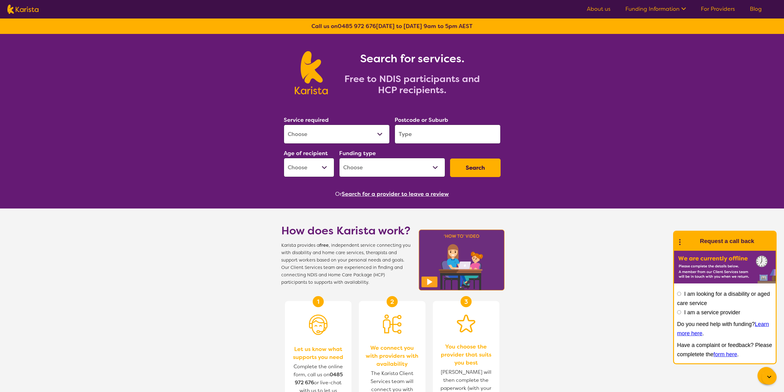
click at [335, 133] on select "Allied Health Assistant Assessment ([MEDICAL_DATA] or [MEDICAL_DATA]) Behaviour…" at bounding box center [337, 133] width 106 height 19
select select "NDIS Plan management"
click at [284, 124] on select "Allied Health Assistant Assessment ([MEDICAL_DATA] or [MEDICAL_DATA]) Behaviour…" at bounding box center [337, 133] width 106 height 19
select select "NDIS"
click at [417, 137] on input "search" at bounding box center [448, 133] width 106 height 19
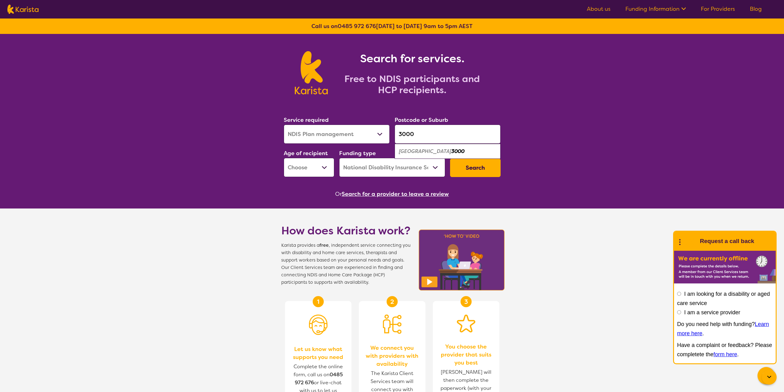
type input "3000"
click at [425, 151] on em "[GEOGRAPHIC_DATA]" at bounding box center [425, 151] width 52 height 6
click at [320, 165] on select "Early Childhood - 0 to 9 Child - 10 to 11 Adolescent - 12 to 17 Adult - 18 to 6…" at bounding box center [309, 167] width 51 height 19
select select "AD"
click at [284, 158] on select "Early Childhood - 0 to 9 Child - 10 to 11 Adolescent - 12 to 17 Adult - 18 to 6…" at bounding box center [309, 167] width 51 height 19
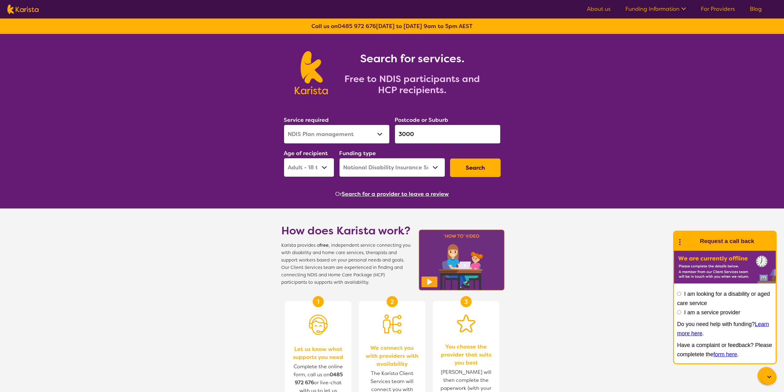
click at [404, 167] on select "Home Care Package (HCP) National Disability Insurance Scheme (NDIS) I don't know" at bounding box center [392, 167] width 106 height 19
click at [478, 167] on button "Search" at bounding box center [475, 167] width 51 height 18
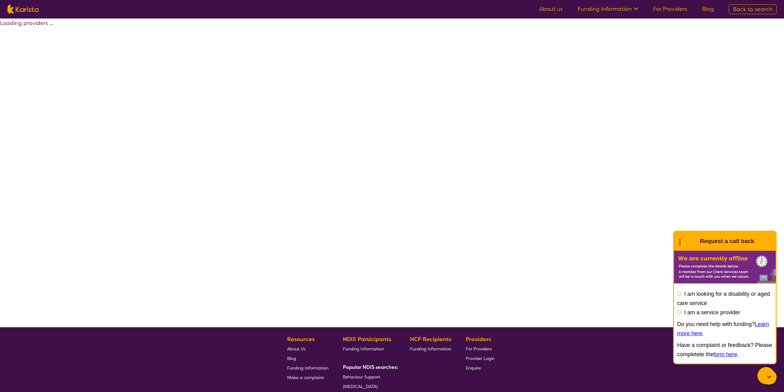
select select "by_score"
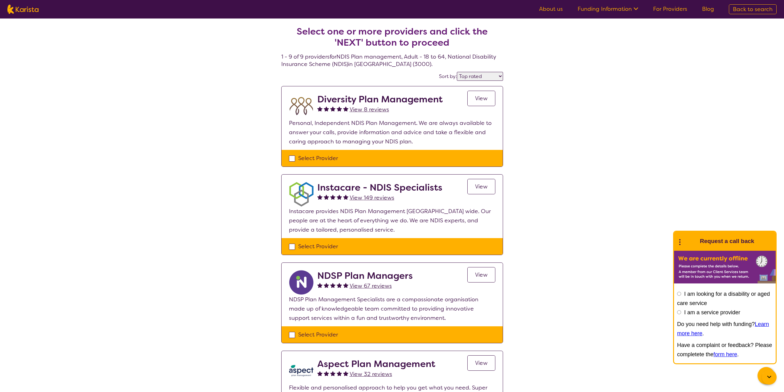
click at [477, 187] on span "View" at bounding box center [481, 186] width 13 height 7
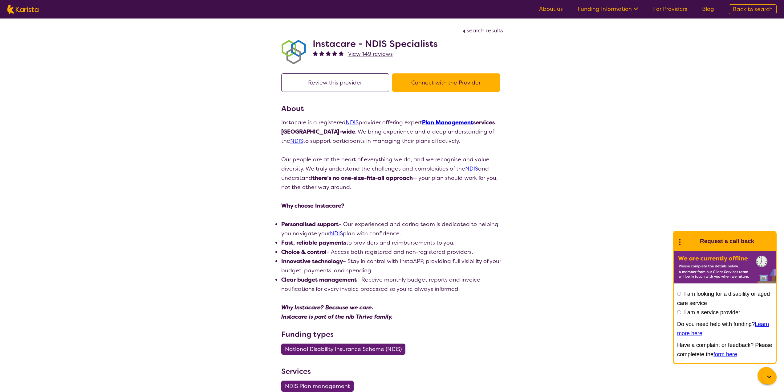
click at [366, 53] on span "View 149 reviews" at bounding box center [370, 53] width 45 height 7
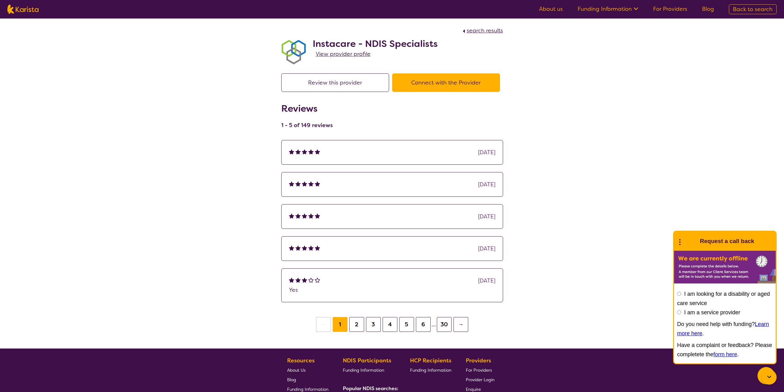
click at [478, 151] on div "[DATE]" at bounding box center [486, 152] width 17 height 9
click at [345, 152] on div "[DATE]" at bounding box center [392, 152] width 206 height 9
